Goal: Check status: Check status

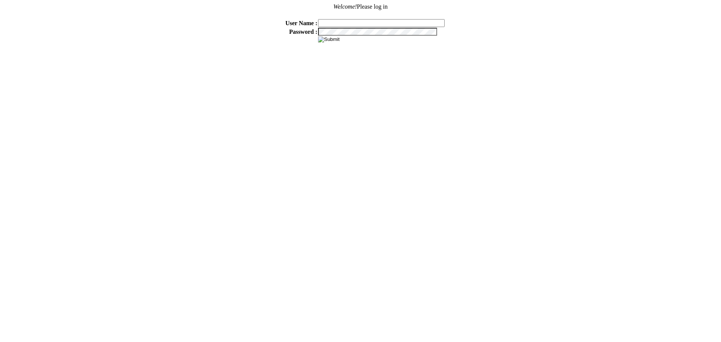
click at [376, 22] on input "text" at bounding box center [381, 23] width 127 height 8
type input "sdakes"
click at [331, 36] on input "image" at bounding box center [328, 39] width 21 height 6
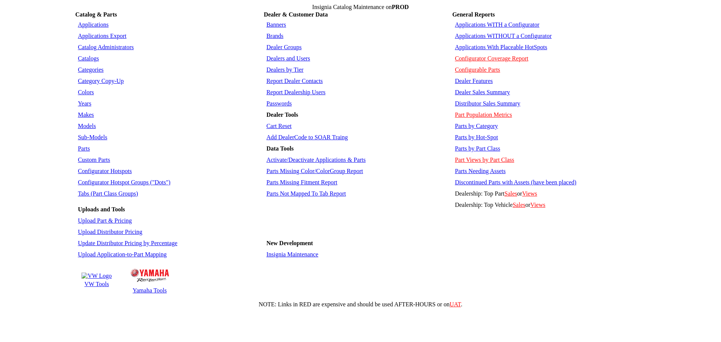
click at [84, 21] on link "Applications" at bounding box center [93, 24] width 31 height 6
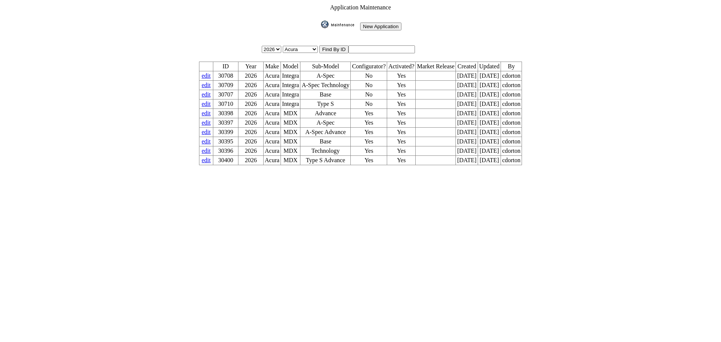
drag, startPoint x: 382, startPoint y: 44, endPoint x: 389, endPoint y: 44, distance: 7.1
click at [381, 45] on input "text" at bounding box center [382, 49] width 66 height 8
type input "30623"
click at [320, 28] on input "image" at bounding box center [320, 28] width 0 height 0
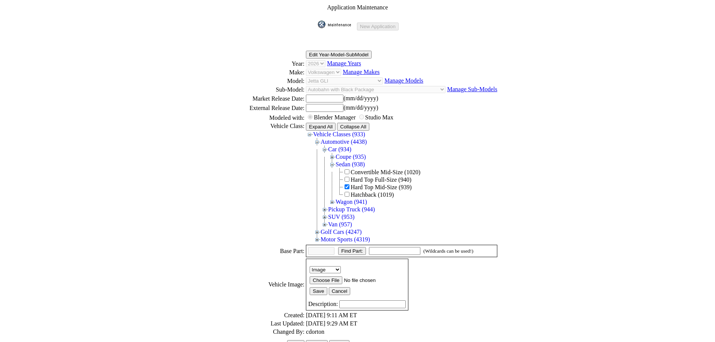
scroll to position [151, 0]
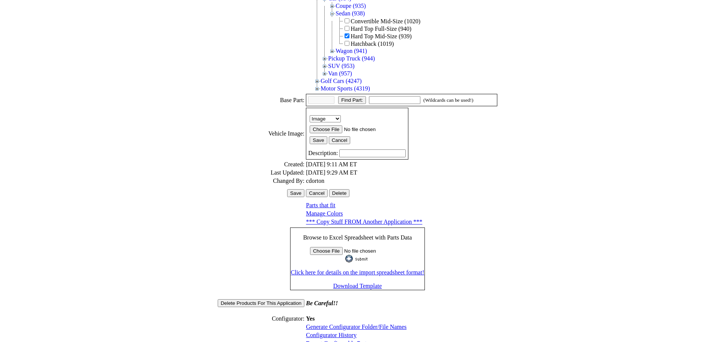
click at [330, 332] on link "Configurator History" at bounding box center [331, 335] width 51 height 6
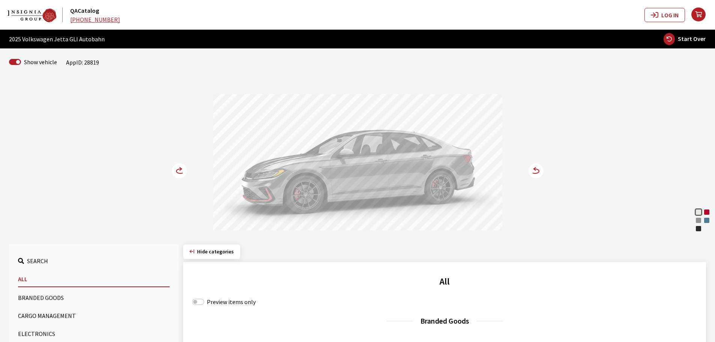
click at [700, 228] on div "Deep Black Pearl" at bounding box center [699, 229] width 8 height 8
click at [184, 172] on icon at bounding box center [183, 171] width 5 height 6
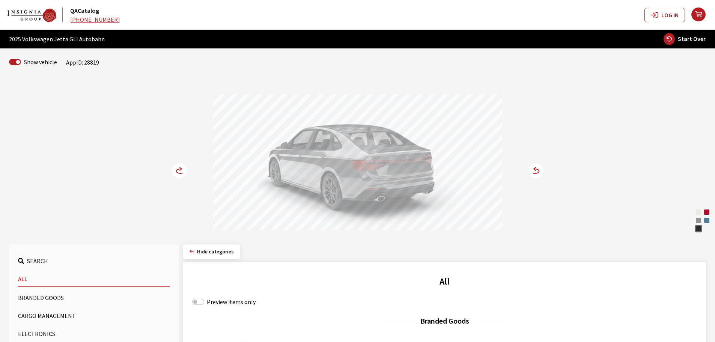
click at [183, 172] on icon at bounding box center [183, 171] width 5 height 6
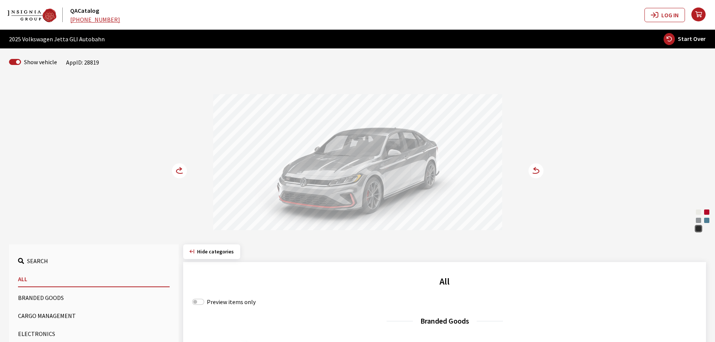
click at [709, 212] on div "Kings Red Metallic" at bounding box center [707, 212] width 8 height 8
